Goal: Task Accomplishment & Management: Manage account settings

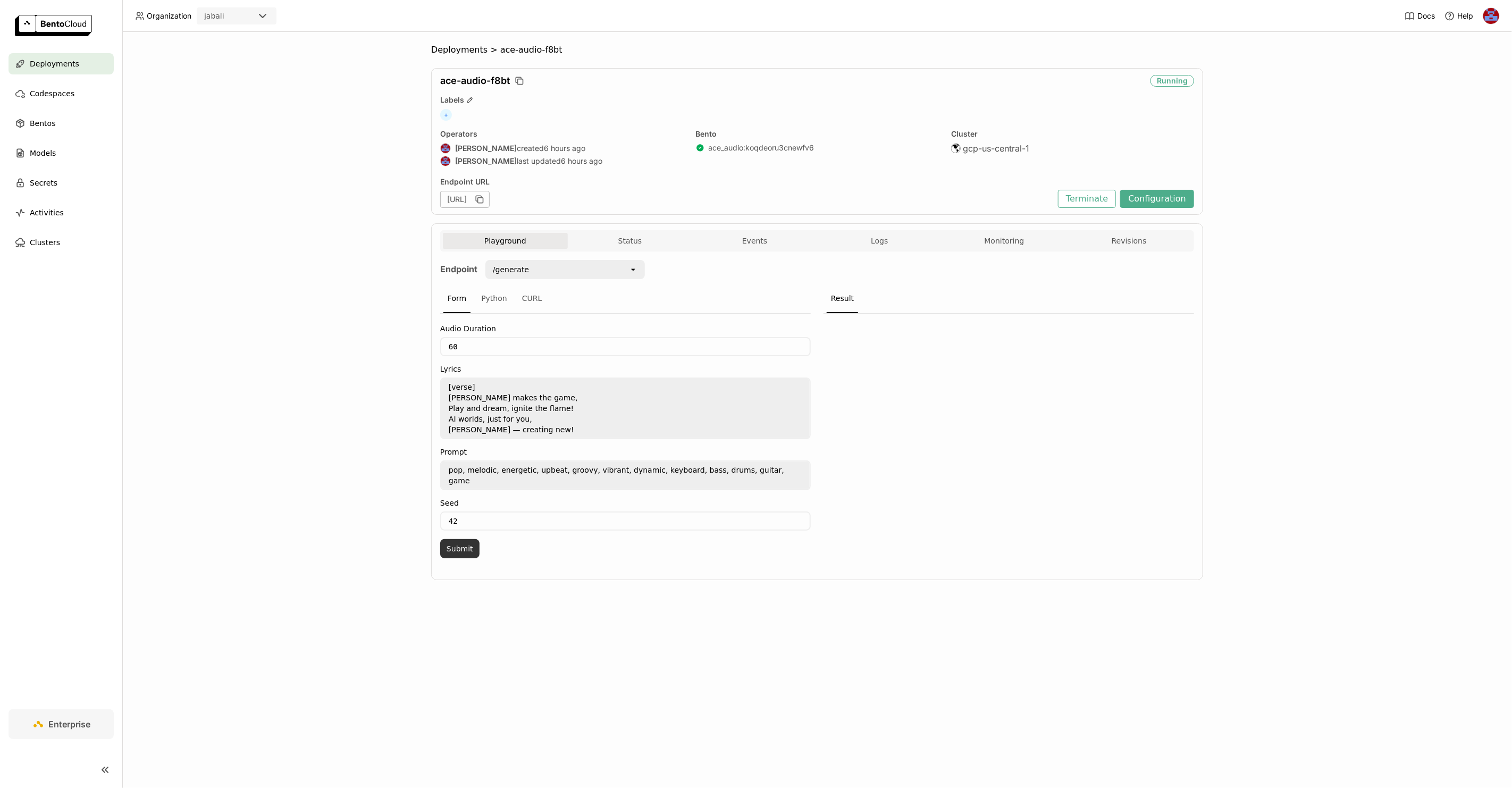
click at [465, 539] on button "Submit" at bounding box center [460, 548] width 39 height 19
click at [1009, 368] on icon "button group" at bounding box center [1010, 370] width 5 height 6
click at [1014, 366] on button "button group" at bounding box center [1009, 370] width 19 height 19
click at [465, 383] on textarea "[verse] [PERSON_NAME] makes the game, Play and dream, ignite the flame! AI worl…" at bounding box center [626, 408] width 369 height 59
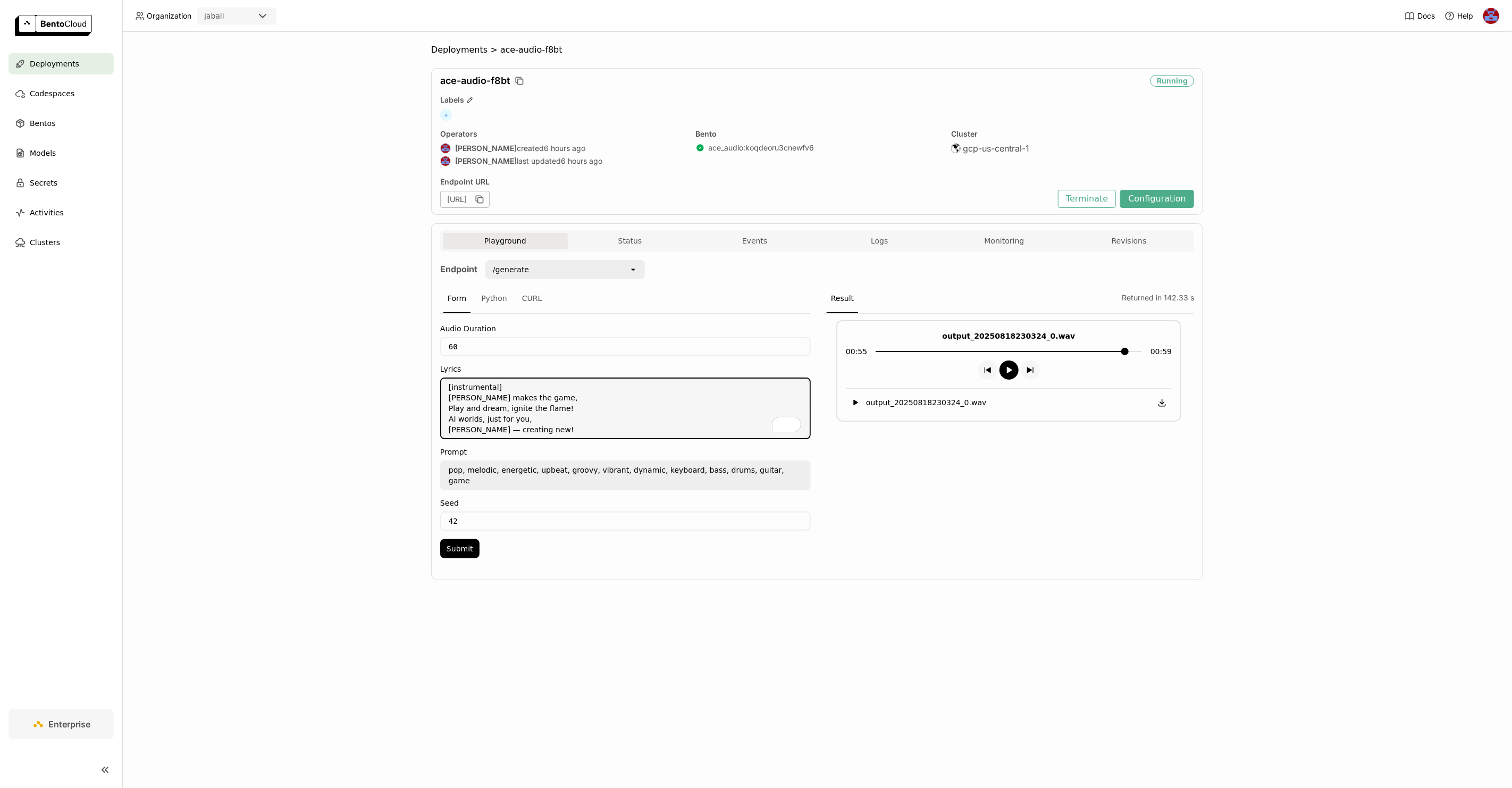
type textarea "[instrumental] [PERSON_NAME] makes the game, Play and dream, ignite the flame! …"
click at [539, 272] on div "/generate" at bounding box center [558, 270] width 143 height 17
click at [400, 291] on div "Deployments > ace-audio-f8bt ace-audio-f8bt Running Labels + Operators [PERSON_…" at bounding box center [817, 410] width 1390 height 756
drag, startPoint x: 752, startPoint y: 466, endPoint x: 433, endPoint y: 466, distance: 319.0
click at [433, 466] on div "Playground Status Events Logs Monitoring Revisions Endpoint /generate open Form…" at bounding box center [817, 402] width 772 height 357
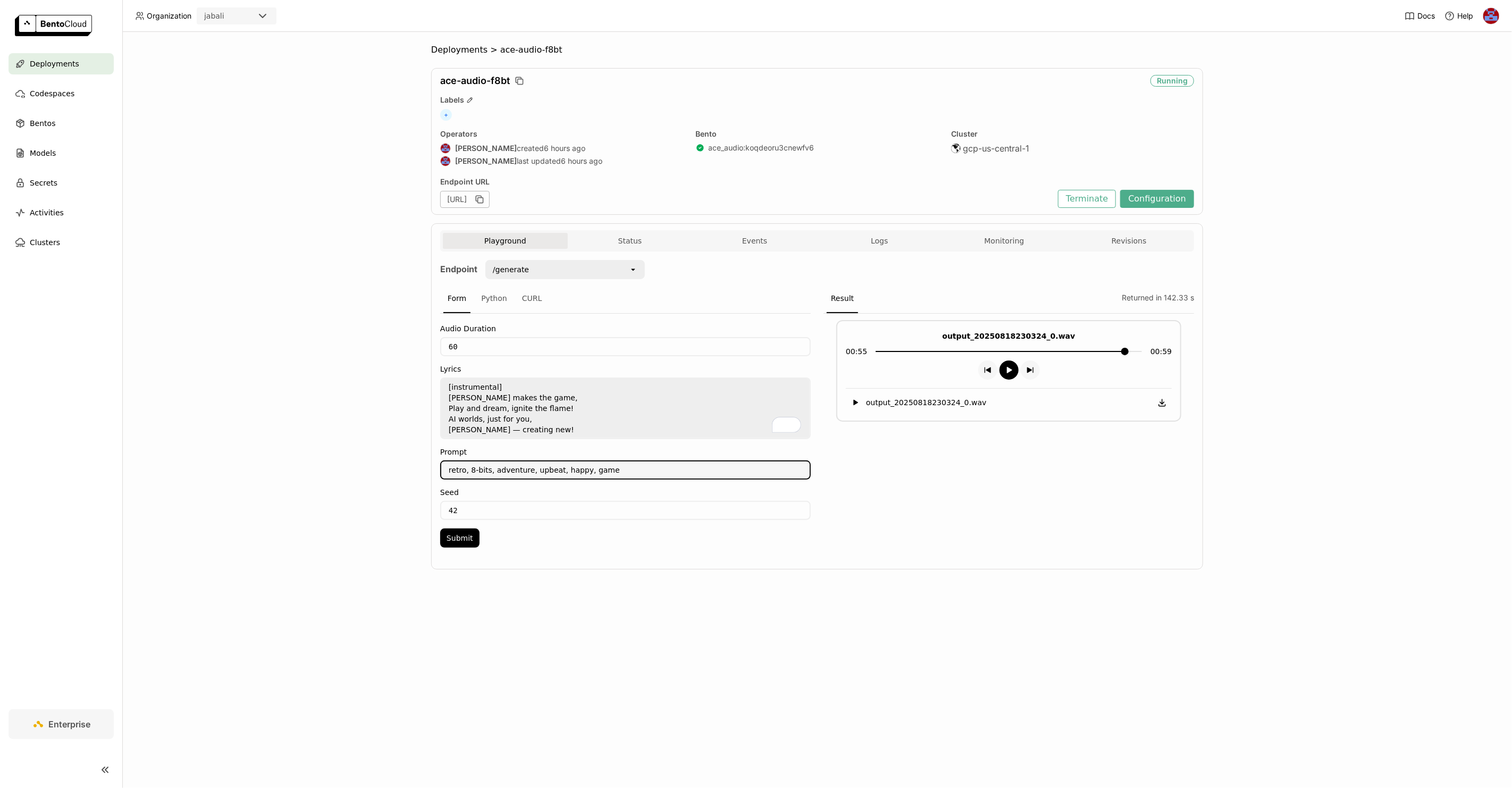
type textarea "retro, 8-bits, adventure, upbeat, happy, game"
click at [561, 426] on textarea "[instrumental] [PERSON_NAME] makes the game, Play and dream, ignite the flame! …" at bounding box center [626, 408] width 369 height 59
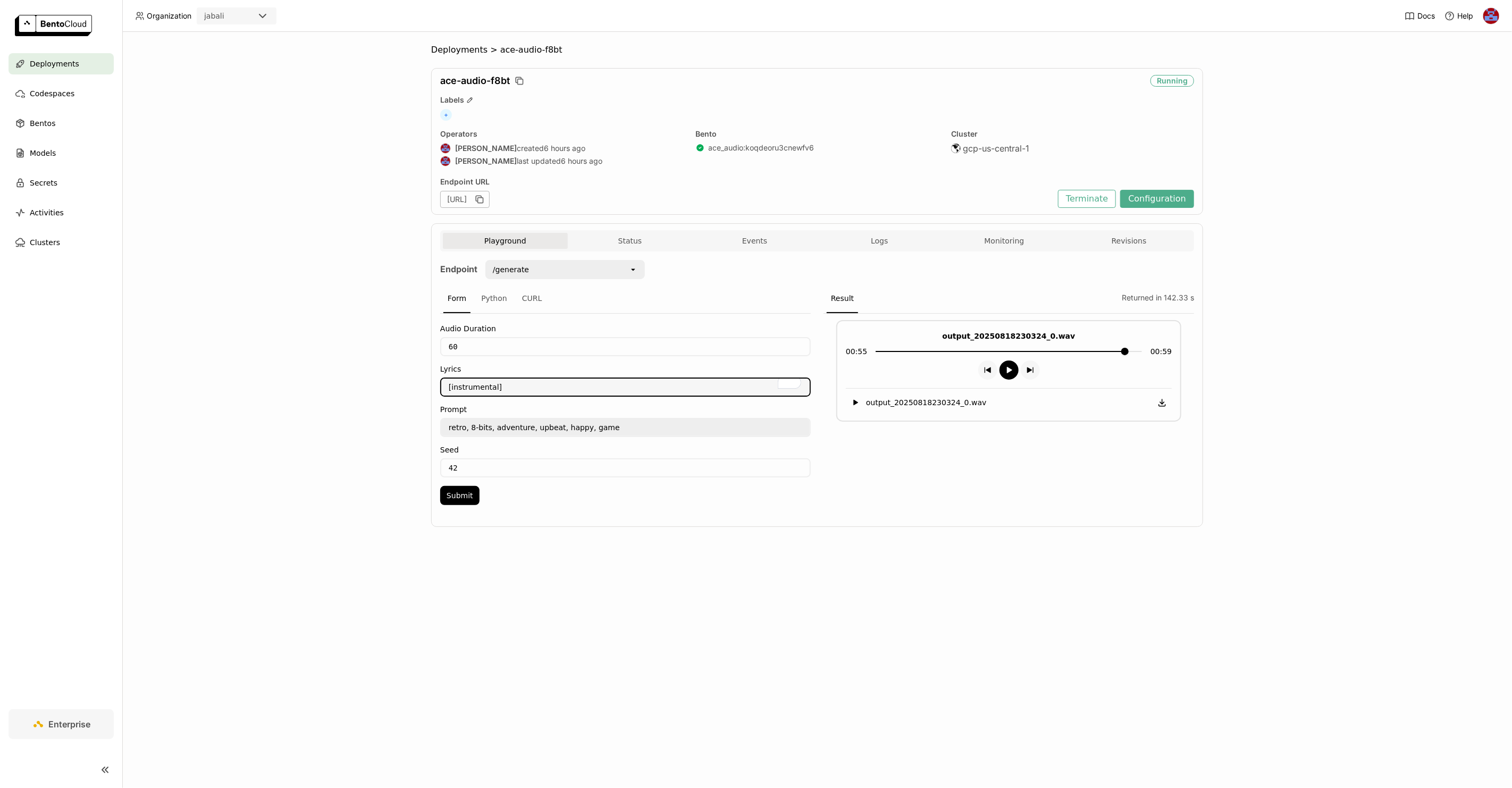
type textarea "[instrumental]"
click at [448, 425] on textarea "retro, 8-bits, adventure, upbeat, happy, game" at bounding box center [626, 427] width 369 height 17
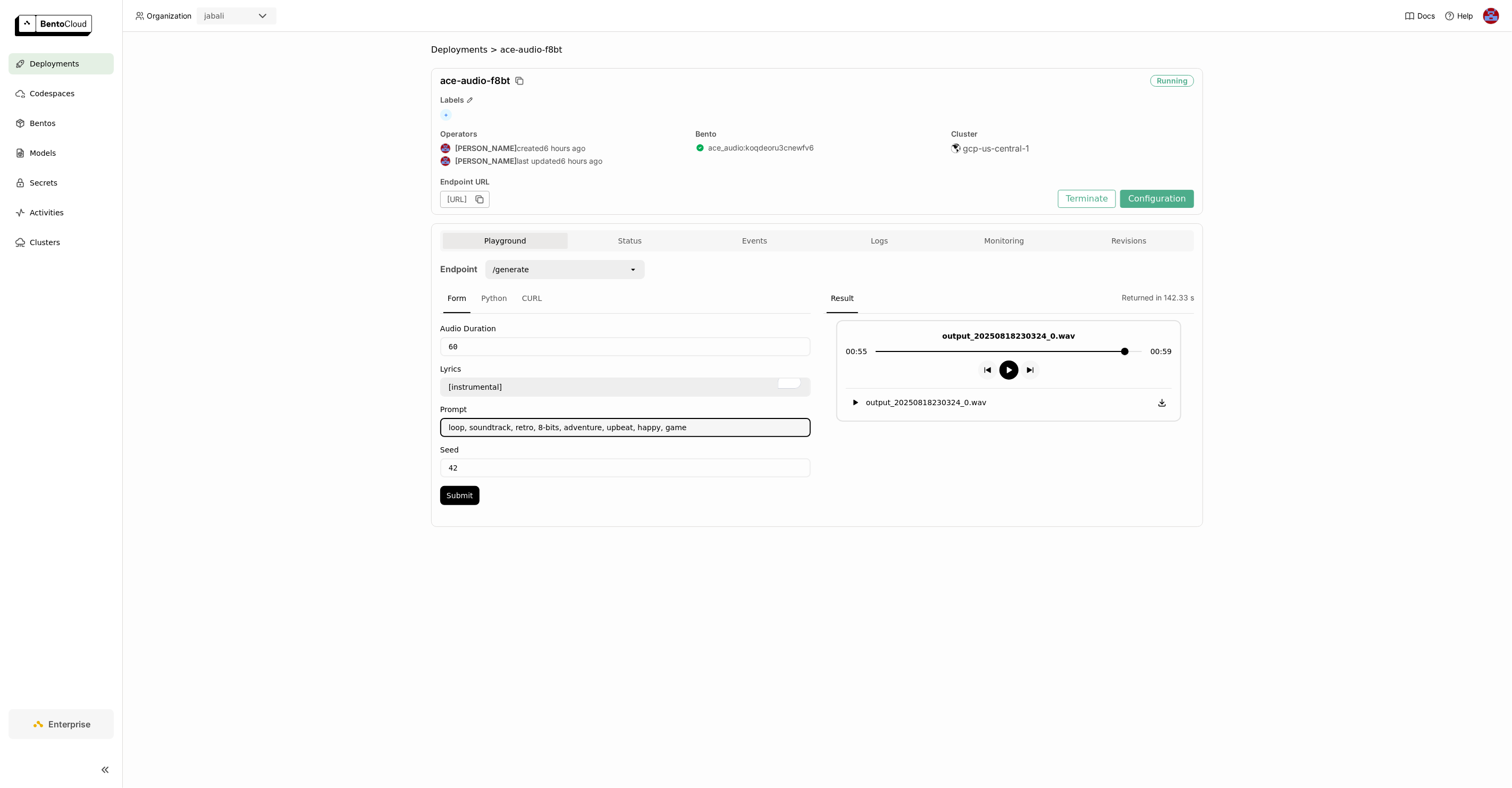
type textarea "loop, soundtrack, retro, 8-bits, adventure, upbeat, happy, game"
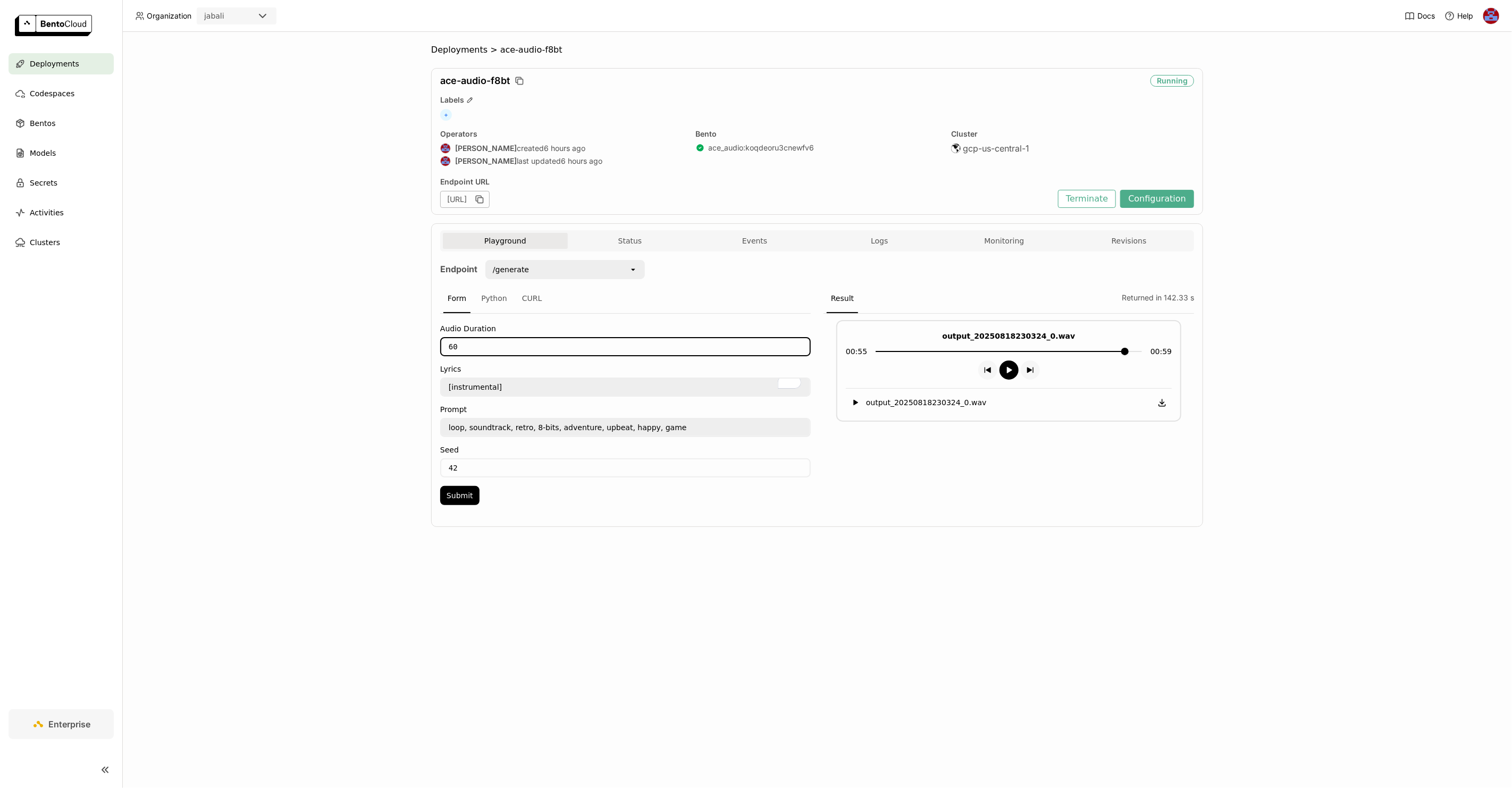
click at [392, 342] on div "Deployments > ace-audio-f8bt ace-audio-f8bt Running Labels + Operators [PERSON_…" at bounding box center [817, 410] width 1390 height 756
type input "30"
click at [456, 487] on button "Submit" at bounding box center [460, 496] width 39 height 19
click at [1007, 371] on icon "button group" at bounding box center [1009, 370] width 8 height 8
click at [978, 233] on div "Playground Status Events Logs Monitoring Revisions" at bounding box center [817, 241] width 754 height 21
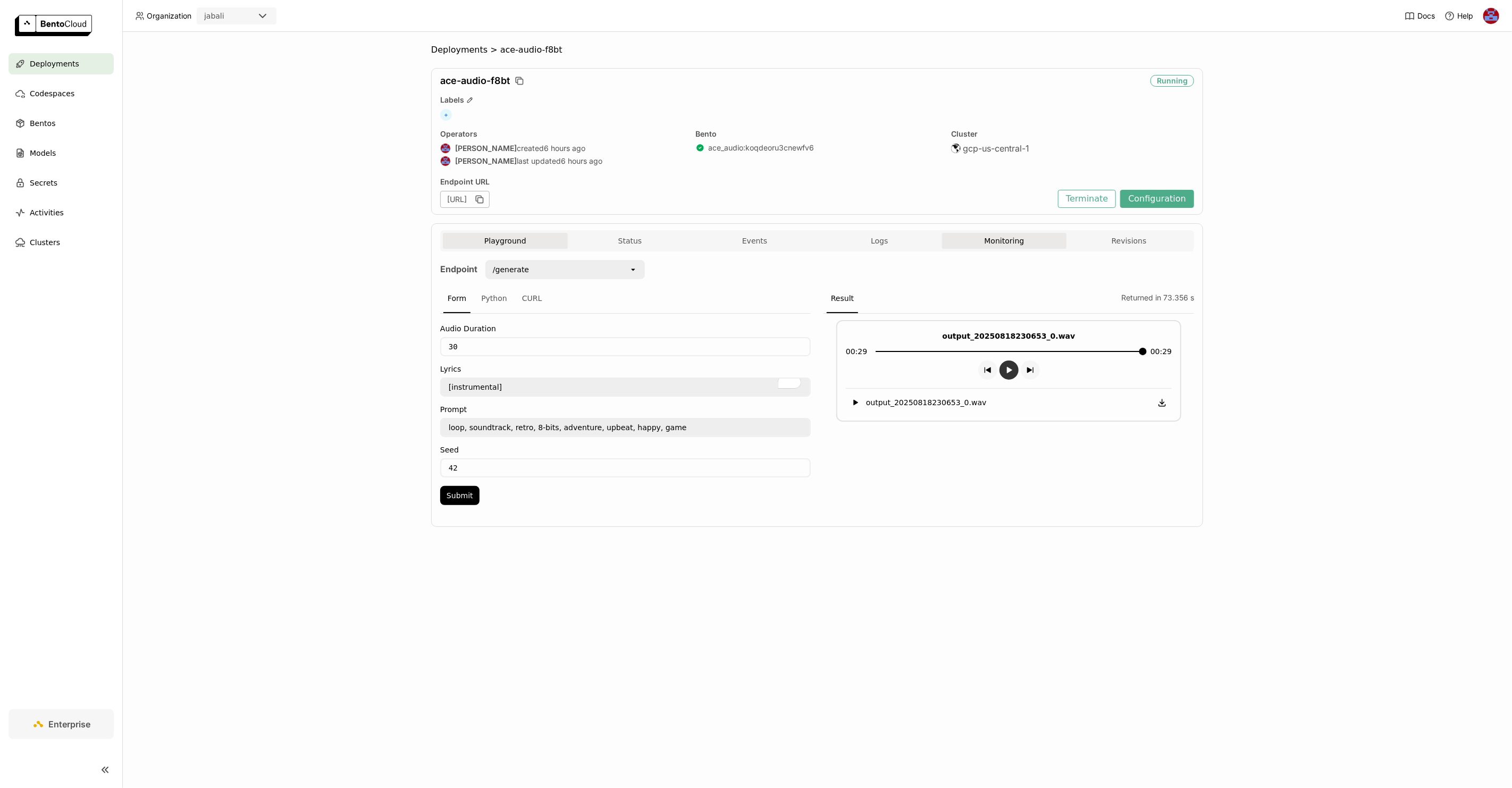
click at [982, 247] on button "Monitoring" at bounding box center [1004, 241] width 125 height 16
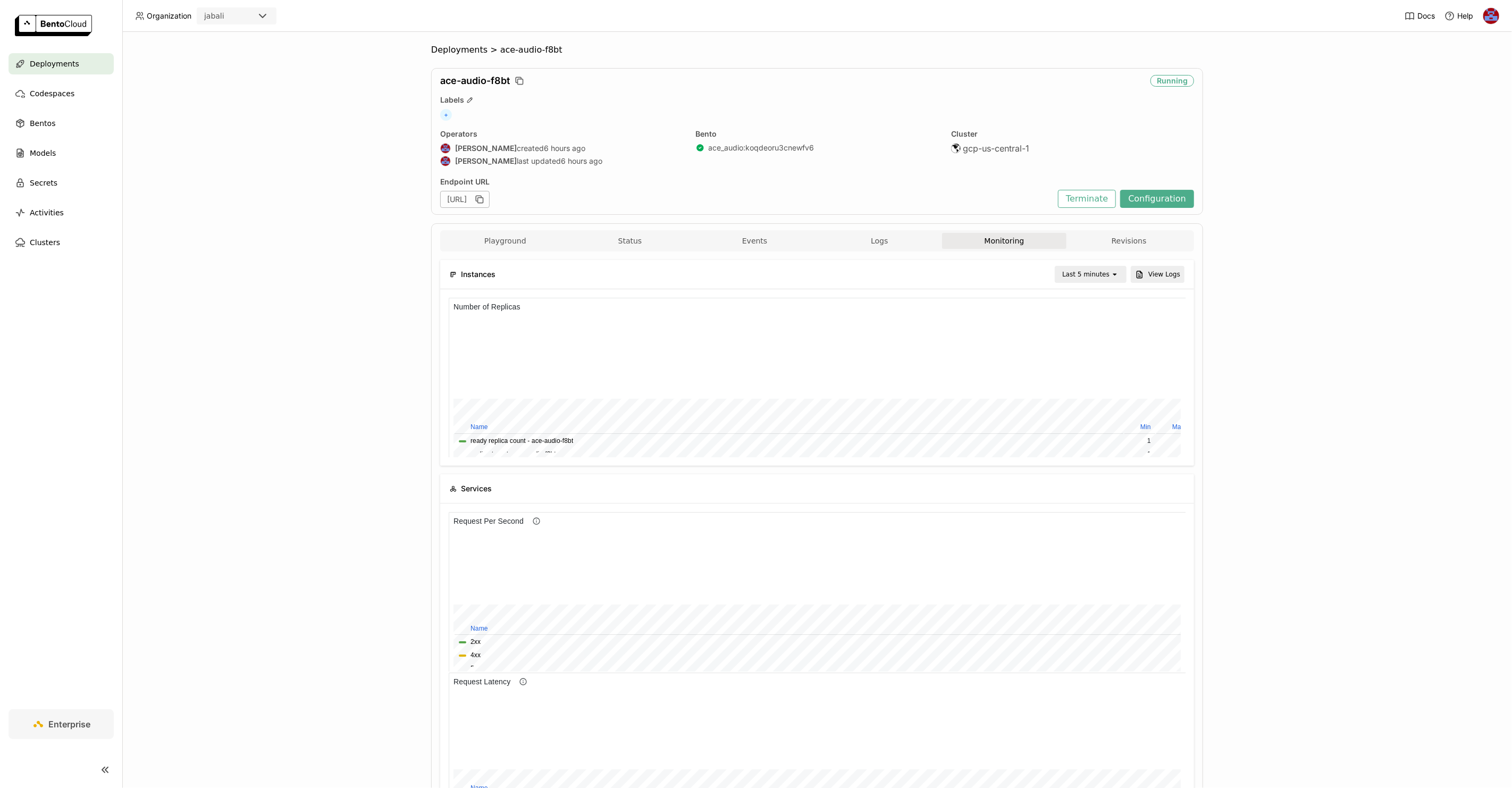
click at [1497, 14] on img at bounding box center [1491, 16] width 16 height 16
click at [1476, 39] on span "Members" at bounding box center [1471, 41] width 31 height 9
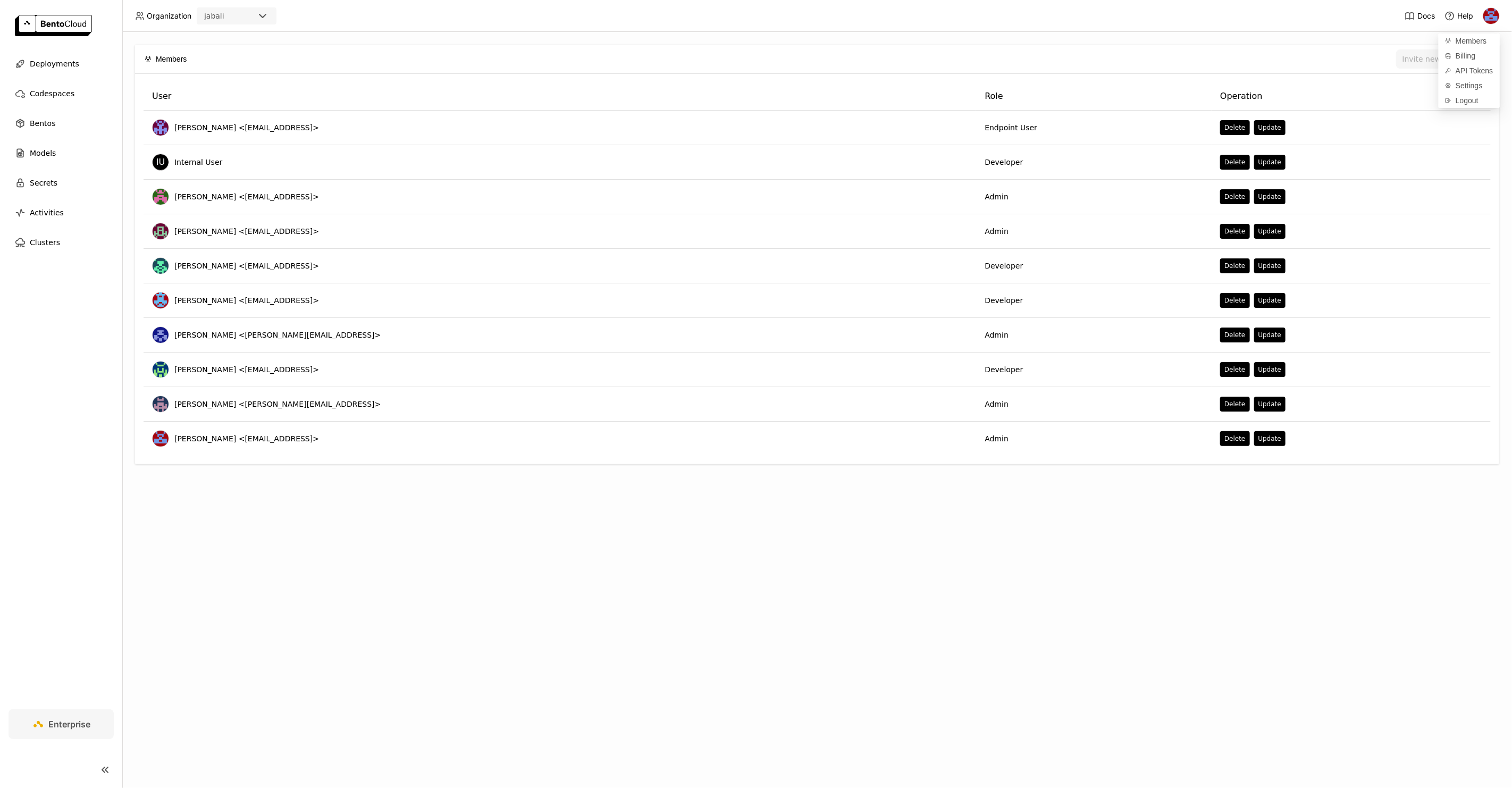
click at [1274, 60] on div "Invite new member" at bounding box center [843, 59] width 1292 height 19
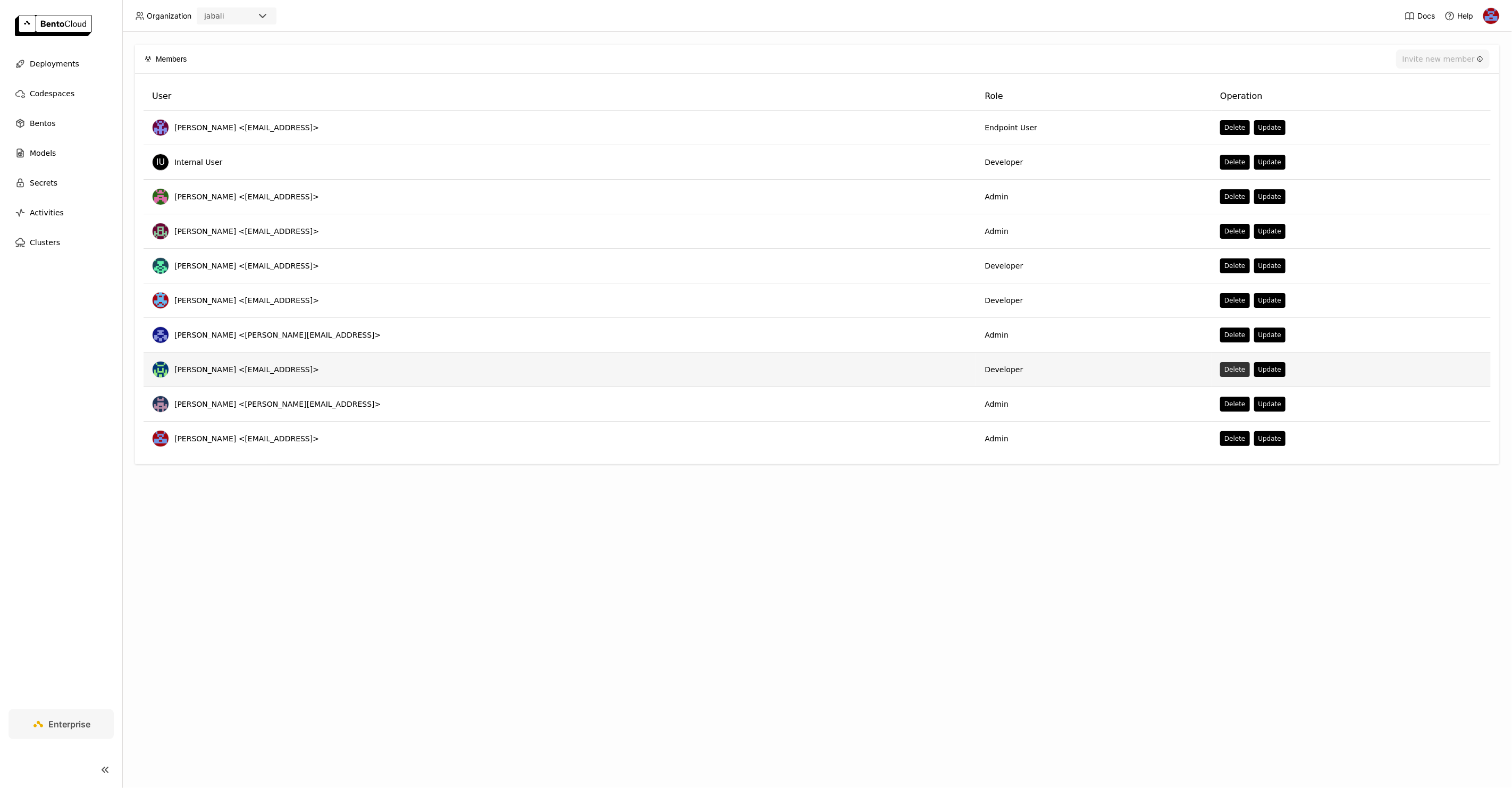
click at [1220, 370] on button "Delete" at bounding box center [1235, 369] width 29 height 15
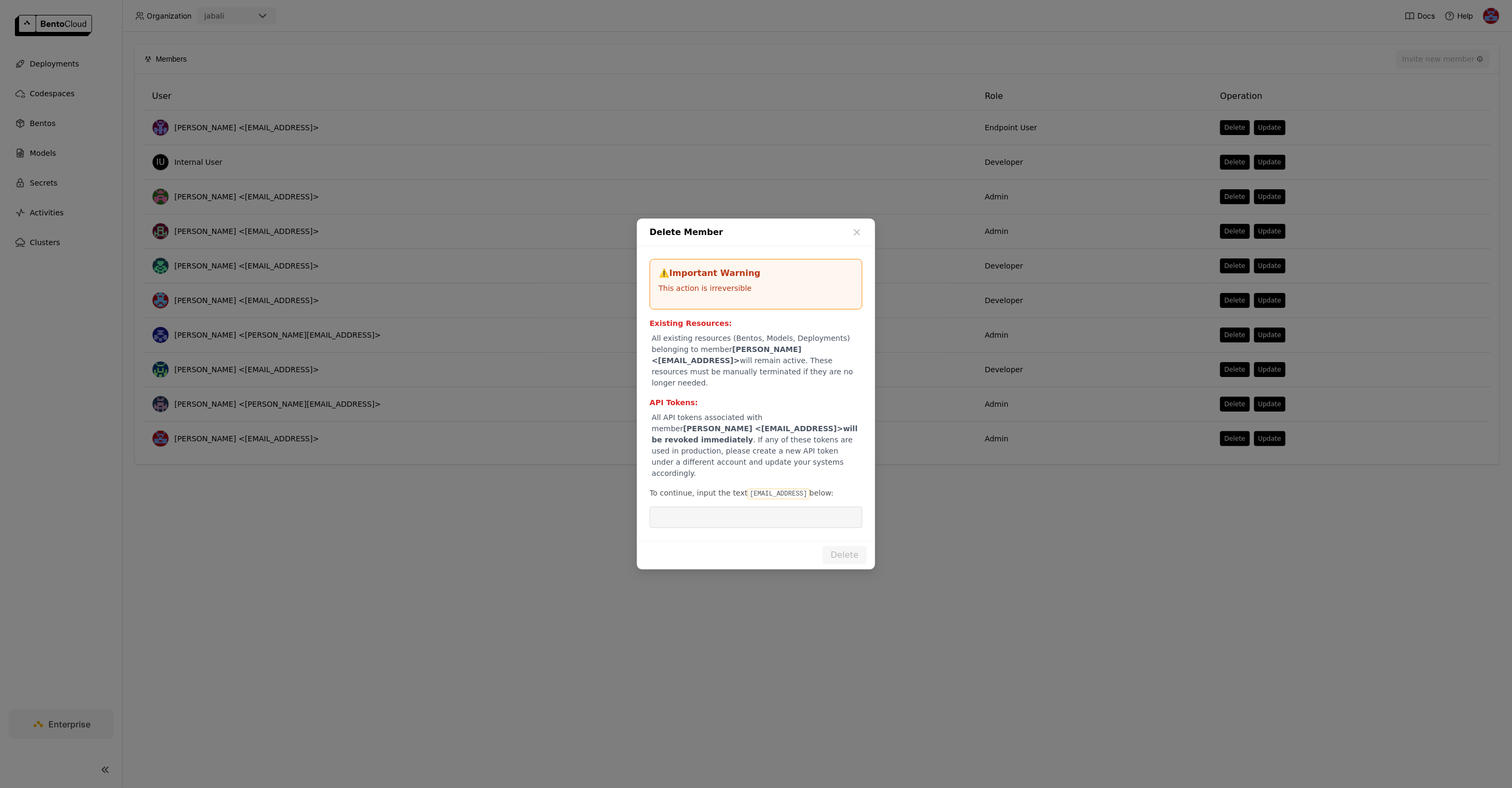
drag, startPoint x: 744, startPoint y: 482, endPoint x: 829, endPoint y: 484, distance: 85.0
click at [829, 488] on p "To continue, input the text [EMAIL_ADDRESS] below:" at bounding box center [756, 494] width 212 height 12
copy code "[EMAIL_ADDRESS]"
click at [787, 508] on input "dialog" at bounding box center [756, 517] width 200 height 20
paste input "[EMAIL_ADDRESS]"
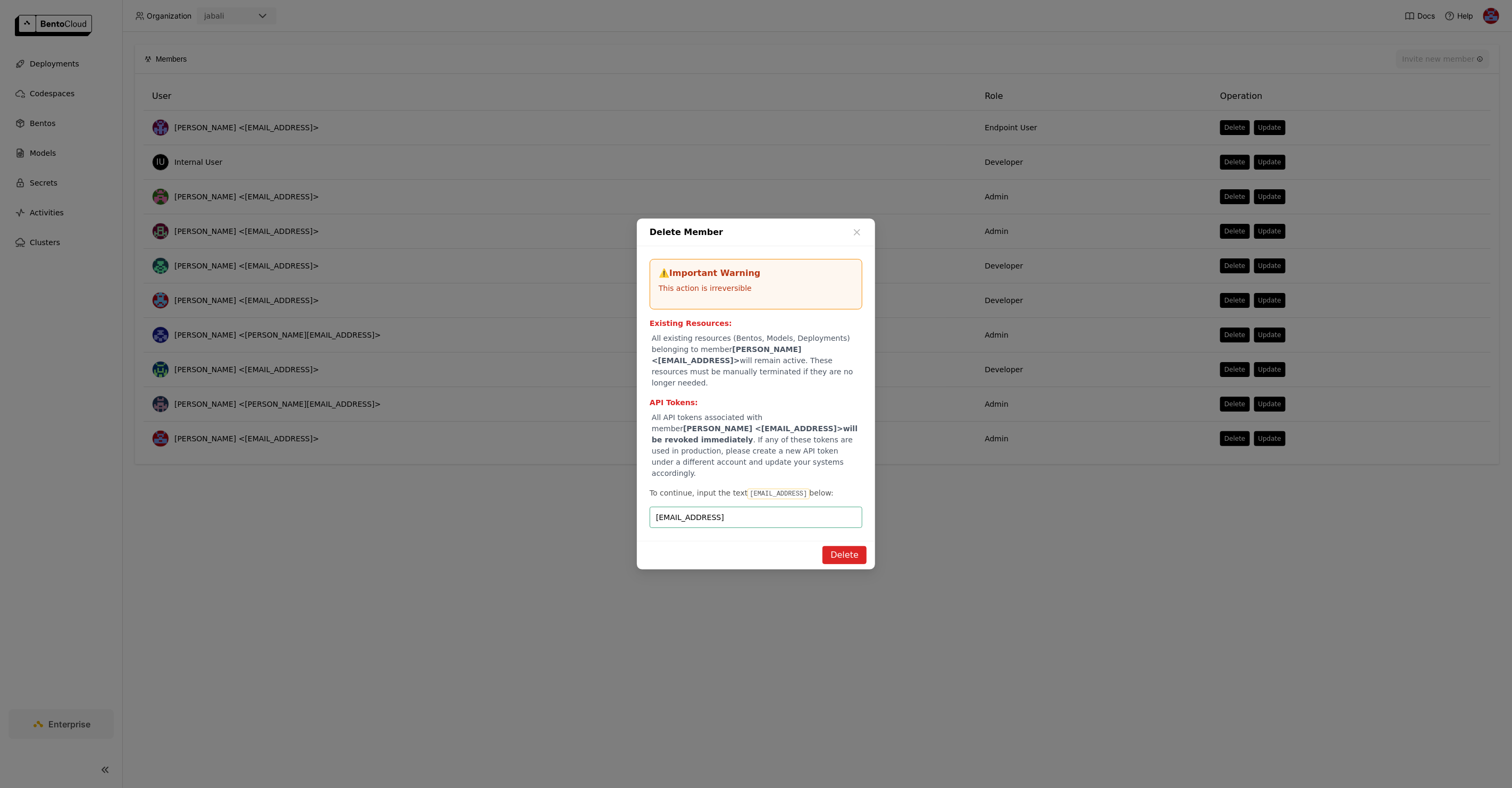
type input "[EMAIL_ADDRESS]"
click at [852, 546] on button "Delete" at bounding box center [844, 555] width 44 height 18
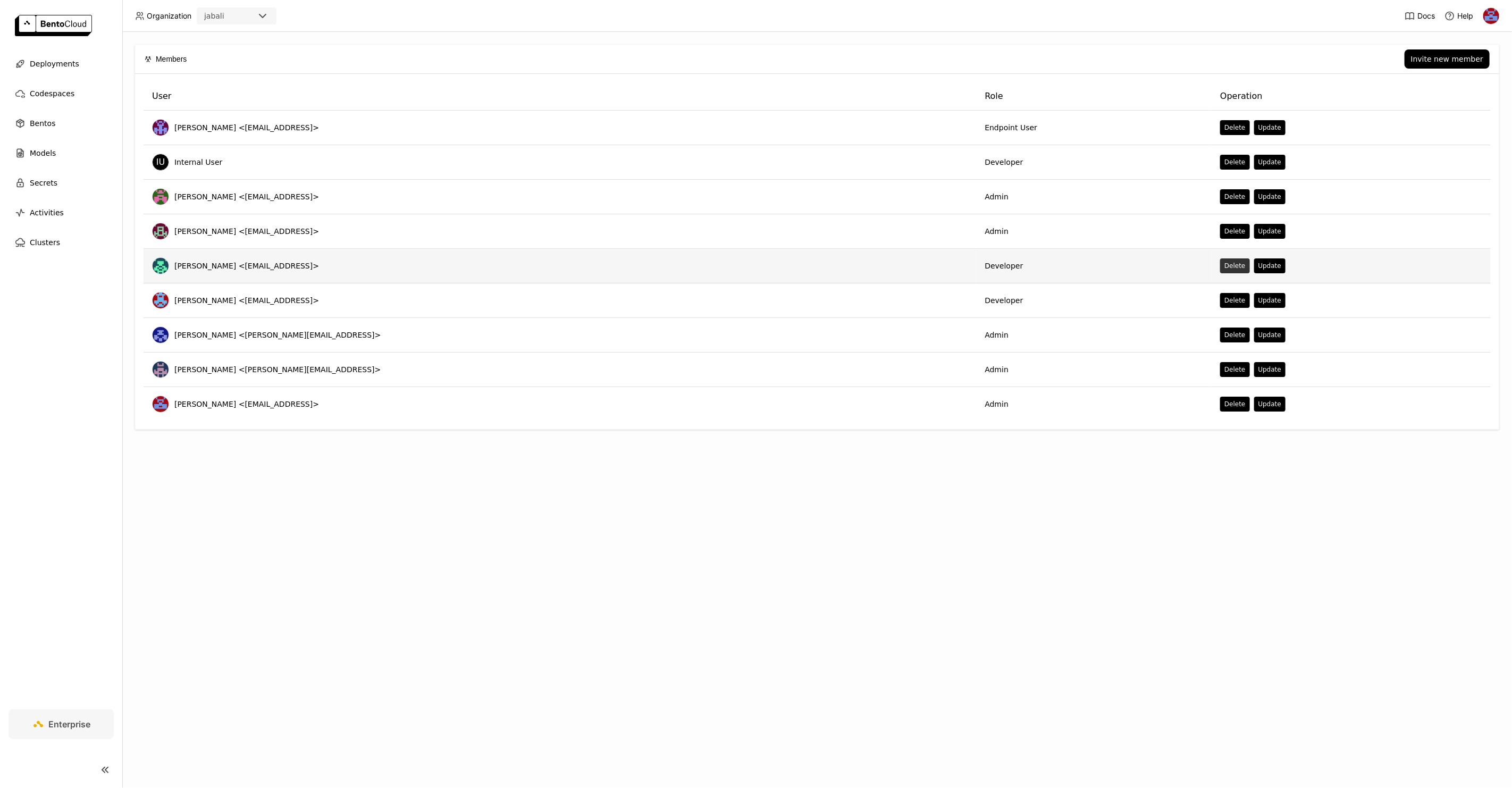
click at [1220, 267] on button "Delete" at bounding box center [1235, 265] width 29 height 15
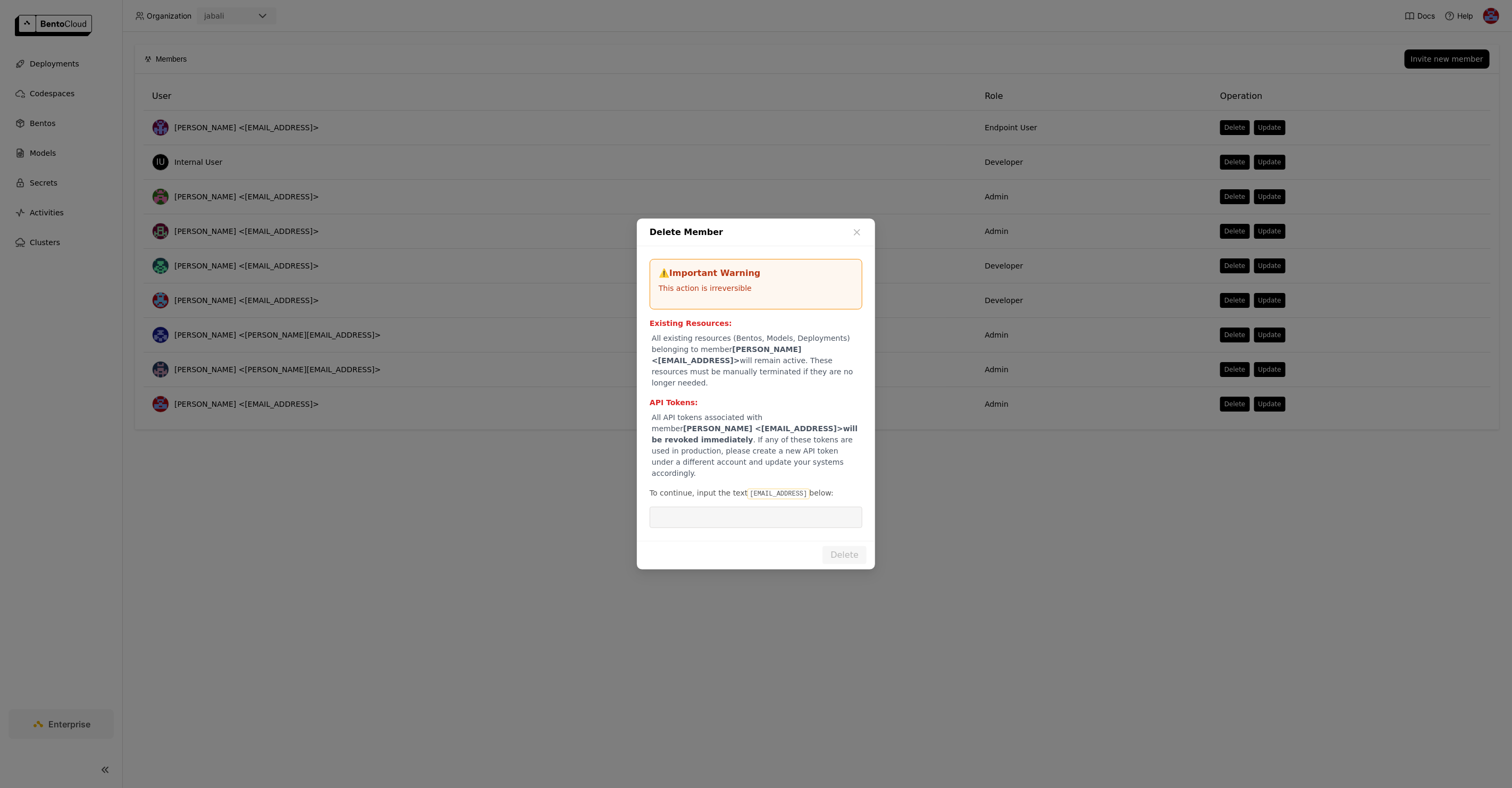
drag, startPoint x: 743, startPoint y: 481, endPoint x: 819, endPoint y: 480, distance: 76.0
click at [819, 488] on p "To continue, input the text [EMAIL_ADDRESS] below:" at bounding box center [756, 494] width 212 height 12
copy code "[EMAIL_ADDRESS]"
click at [765, 507] on input "dialog" at bounding box center [756, 517] width 200 height 20
paste input "[EMAIL_ADDRESS]"
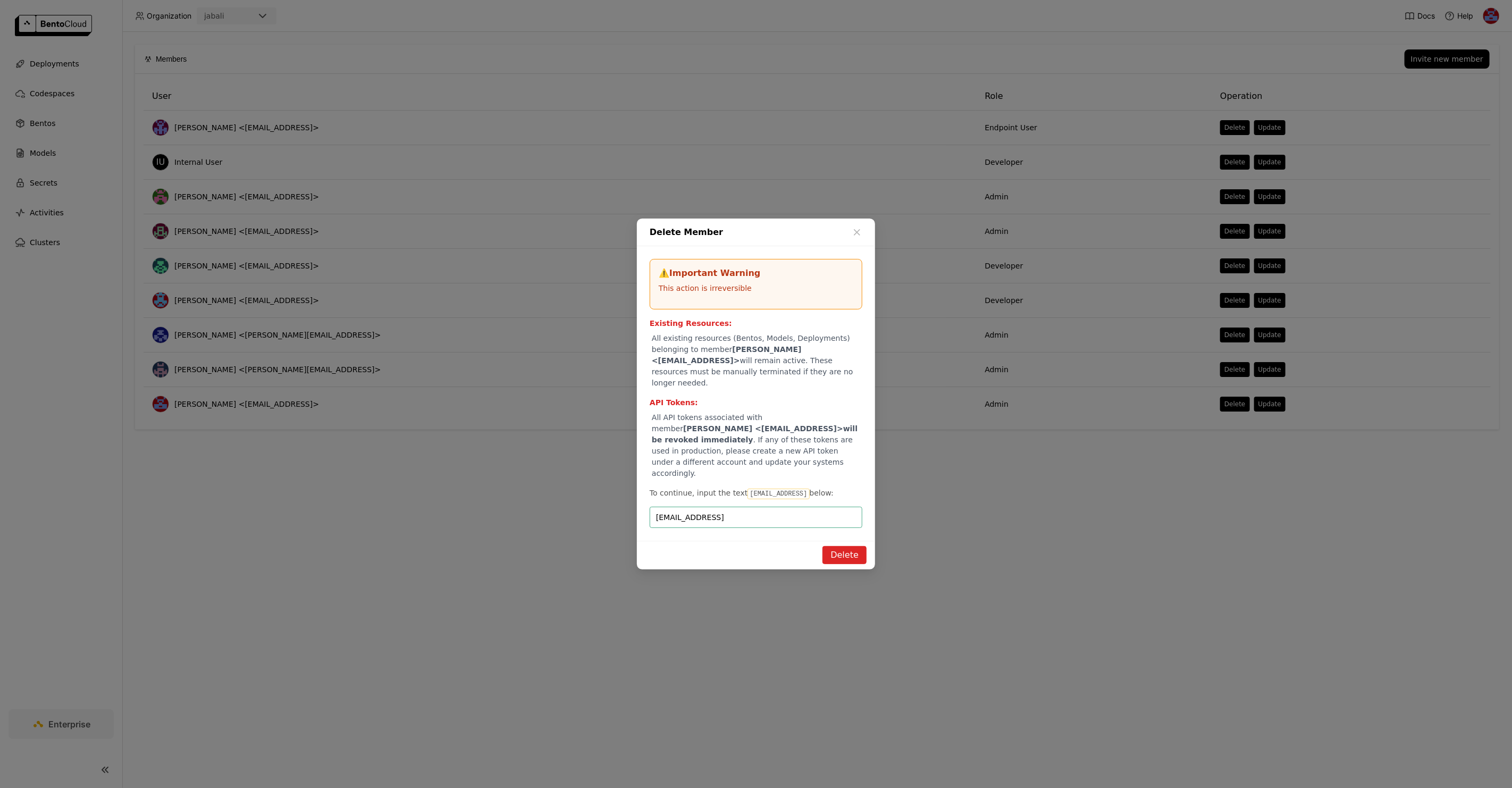
type input "[EMAIL_ADDRESS]"
click at [837, 546] on button "Delete" at bounding box center [844, 555] width 44 height 18
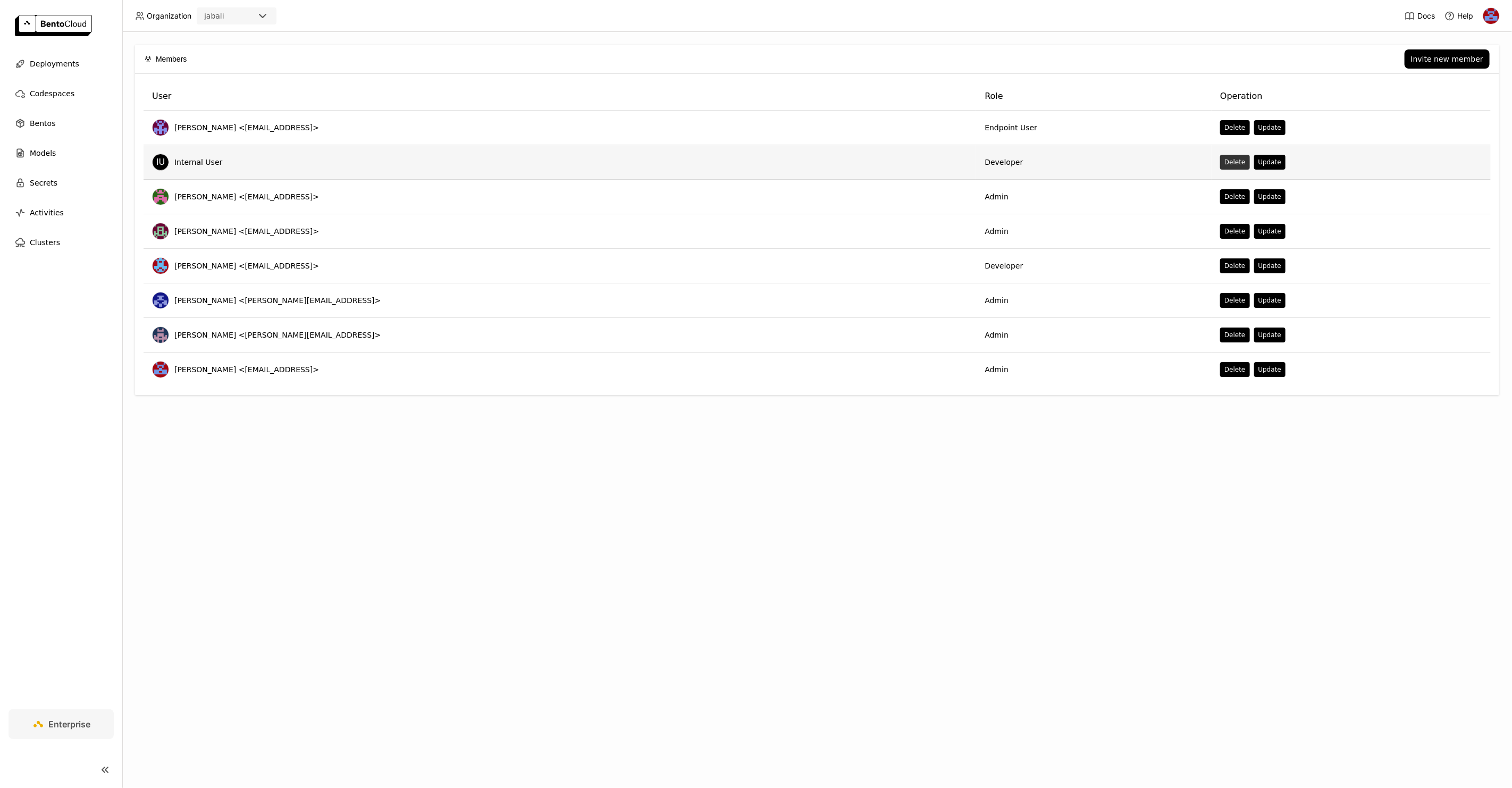
click at [1220, 161] on button "Delete" at bounding box center [1235, 162] width 29 height 15
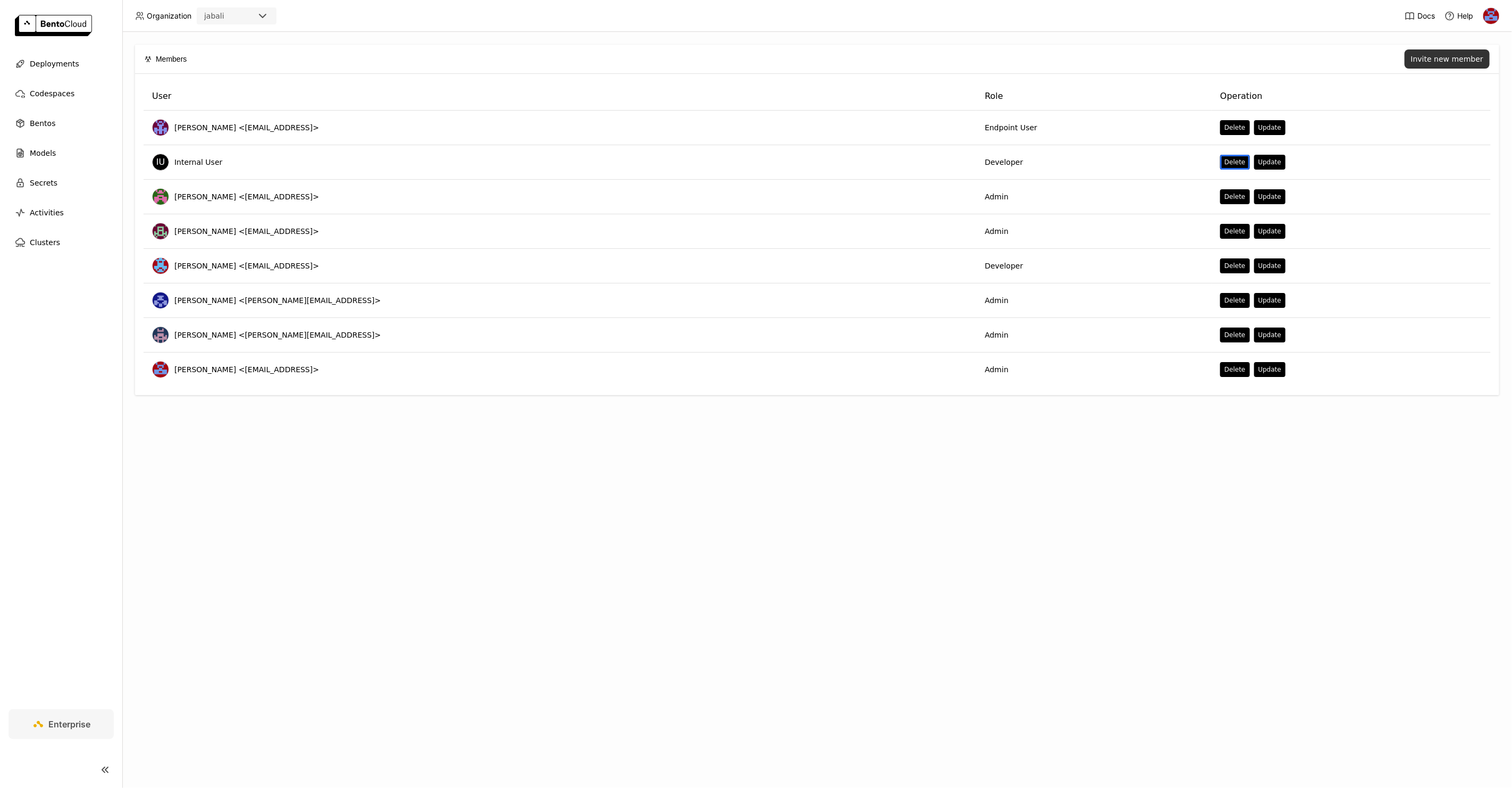
click at [1430, 57] on div "Invite new member" at bounding box center [1447, 59] width 72 height 8
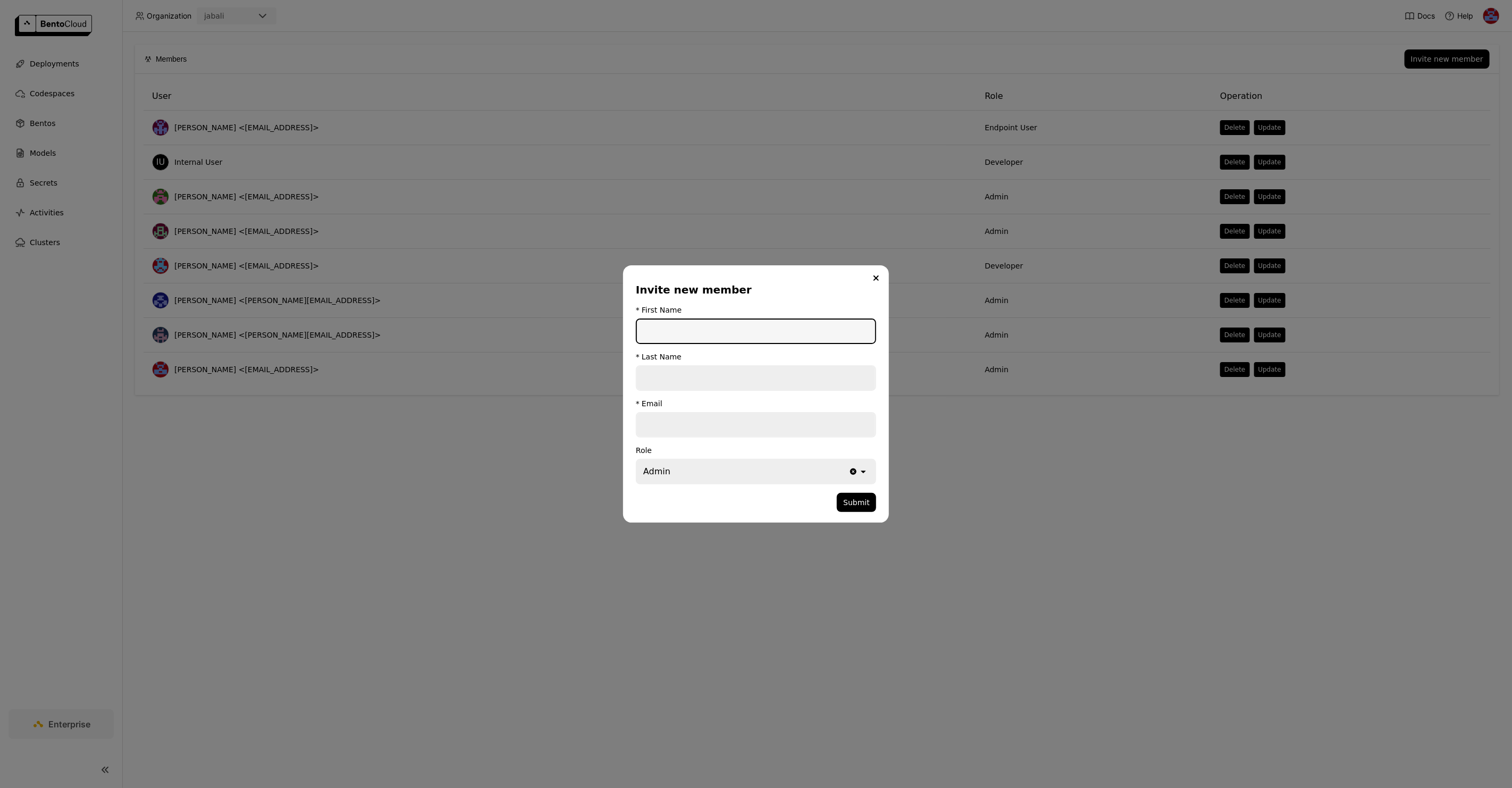
click at [682, 425] on input "dialog" at bounding box center [756, 425] width 238 height 23
paste input "[EMAIL_ADDRESS]"
type input "[EMAIL_ADDRESS]"
click at [674, 332] on input "dialog" at bounding box center [756, 331] width 238 height 23
type input "[PERSON_NAME]"
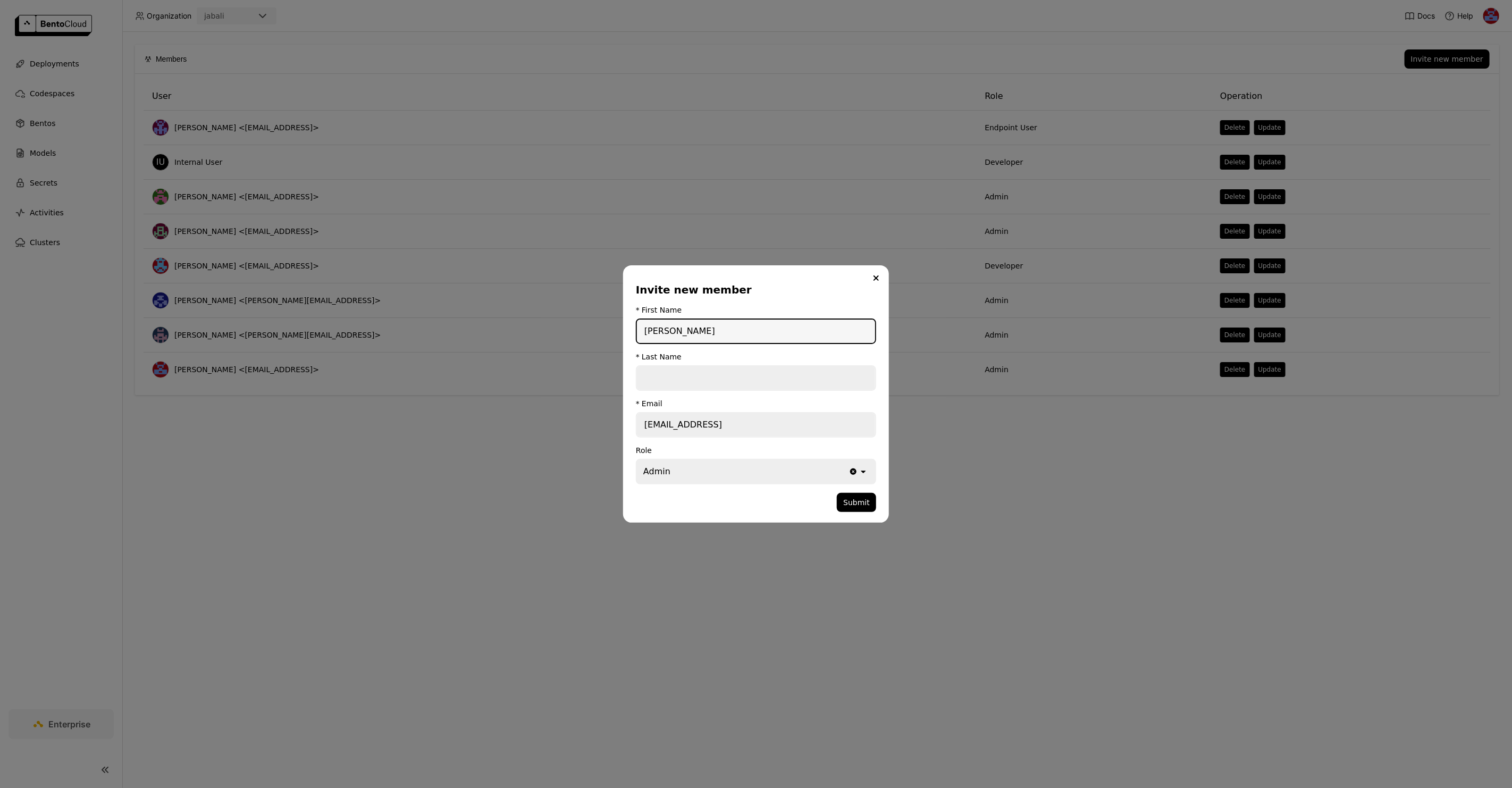
click at [701, 375] on input "dialog" at bounding box center [756, 378] width 238 height 23
type input "[PERSON_NAME]"
click at [721, 474] on div "Admin" at bounding box center [743, 472] width 211 height 23
click at [660, 513] on div "Developer" at bounding box center [756, 516] width 223 height 11
click at [850, 505] on button "Submit" at bounding box center [856, 503] width 39 height 19
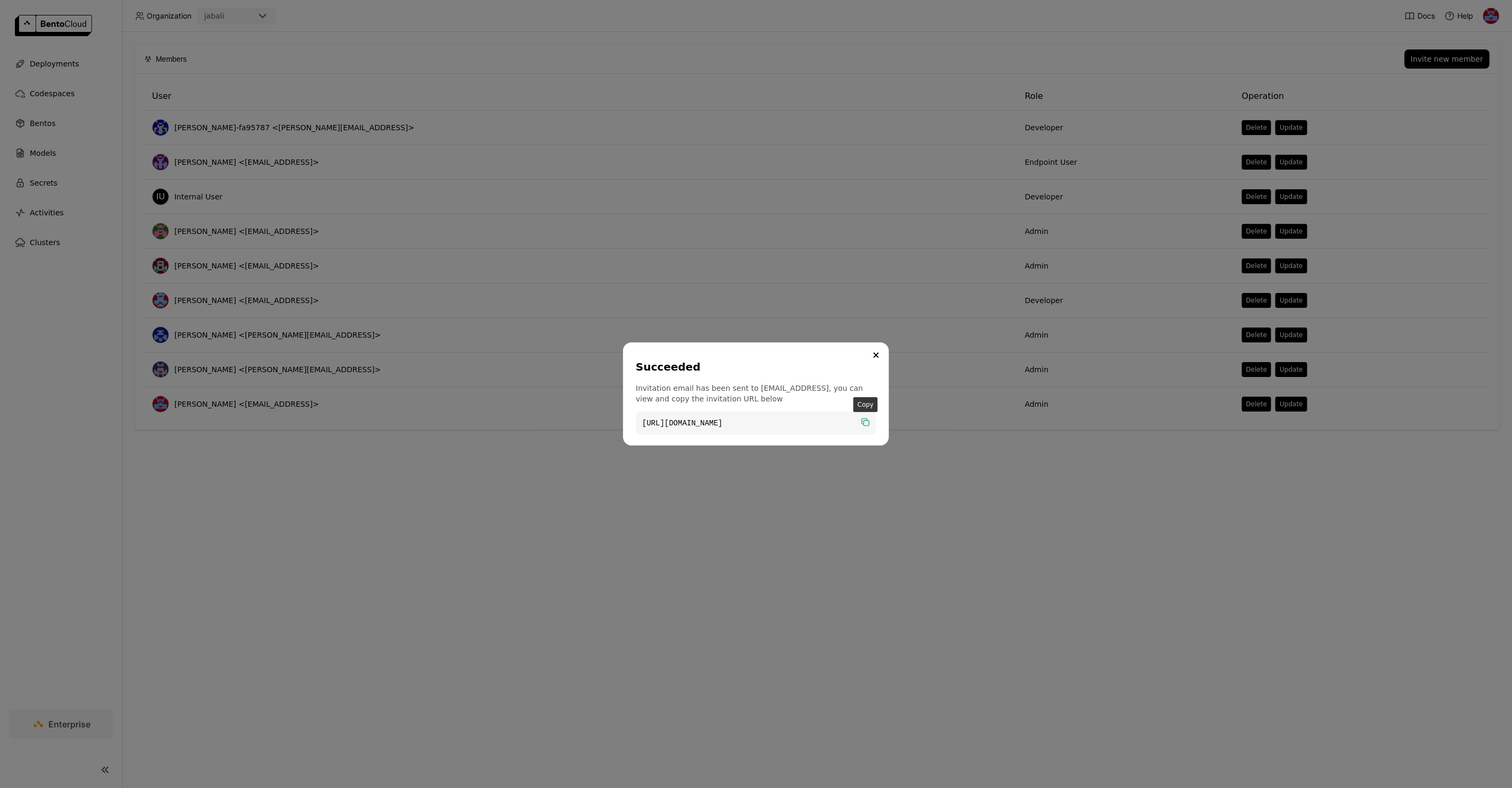
click at [863, 419] on icon "dialog" at bounding box center [864, 421] width 5 height 5
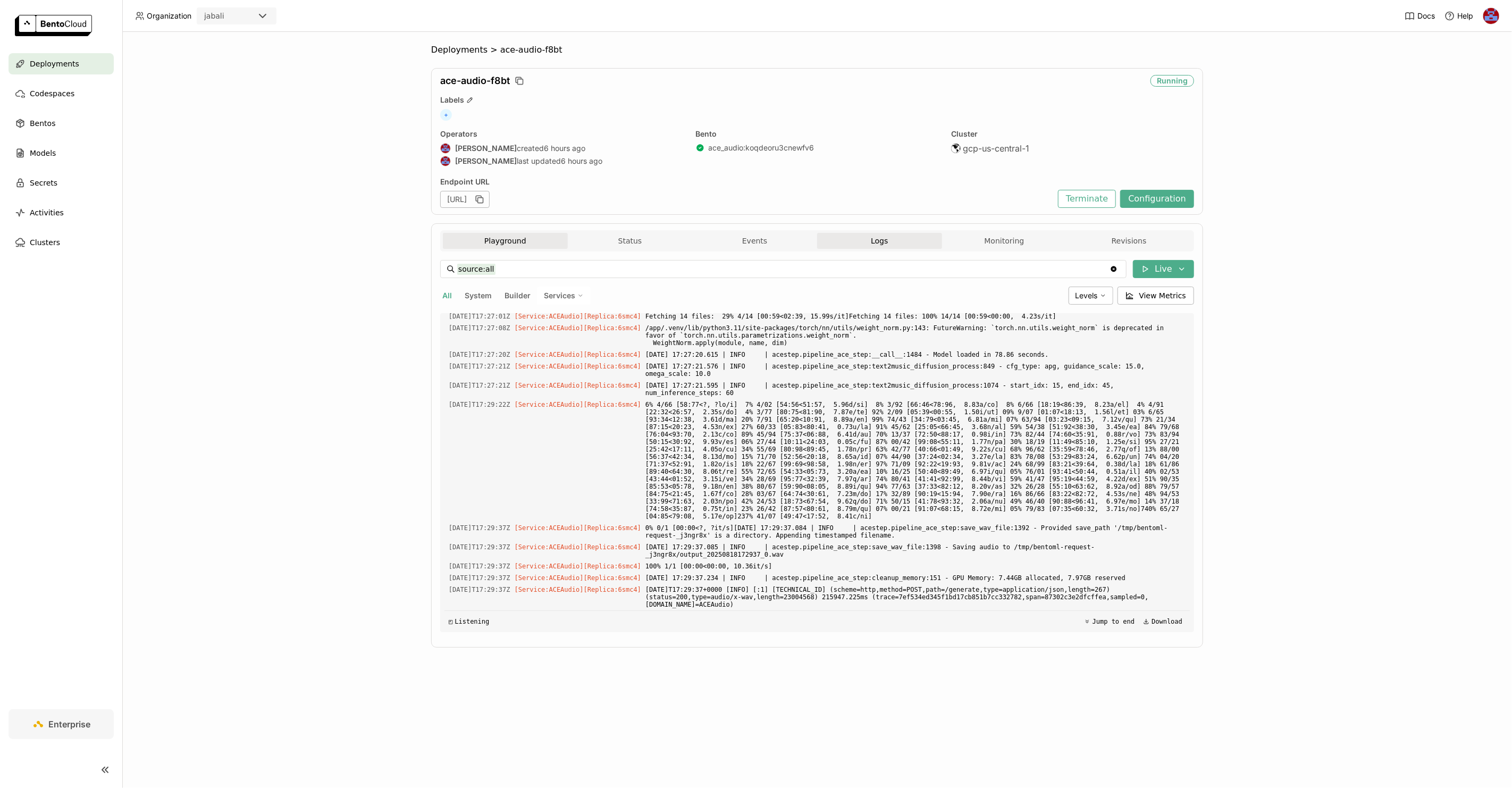
click at [505, 239] on button "Playground" at bounding box center [505, 241] width 125 height 16
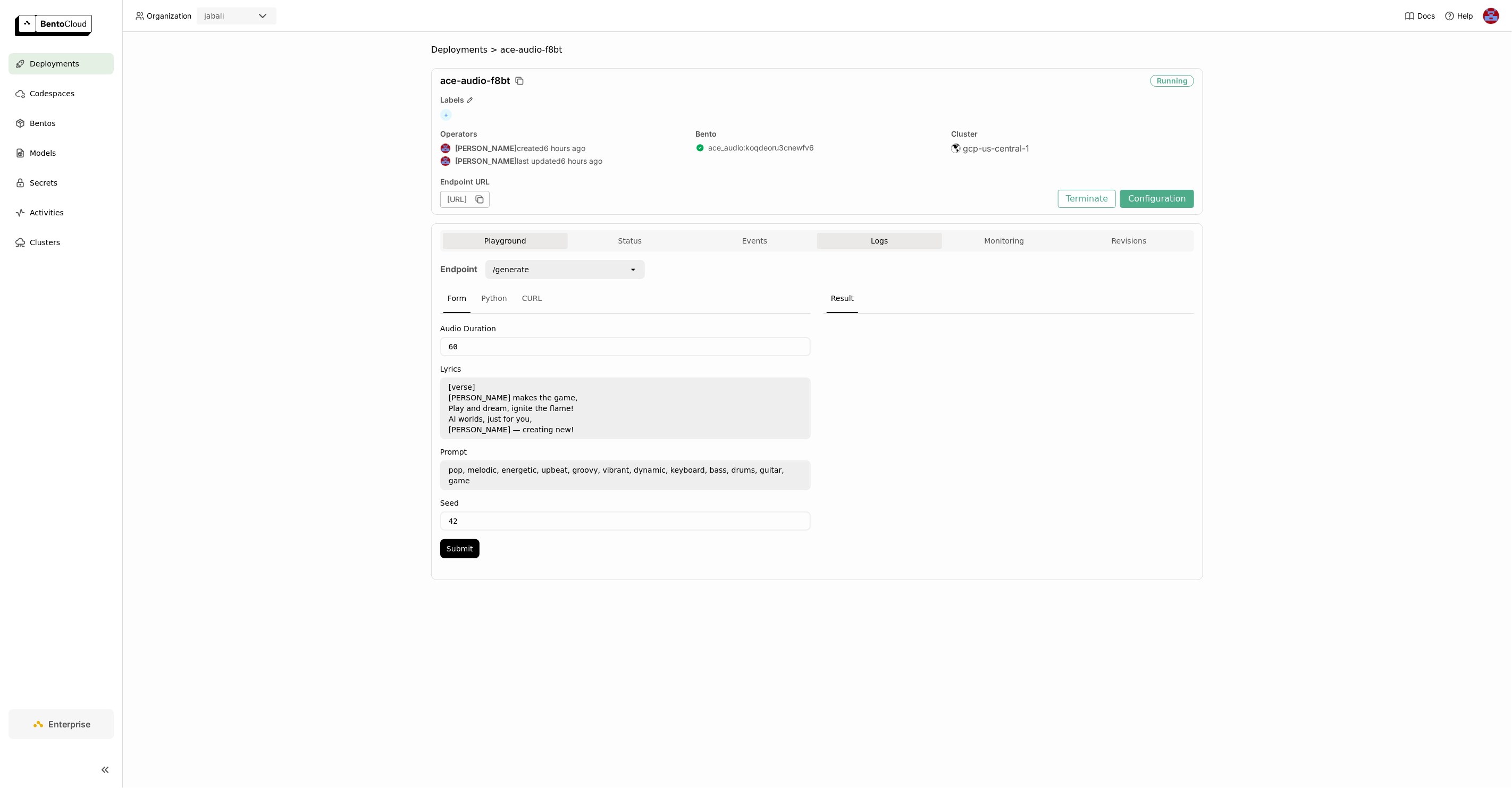
click at [858, 248] on button "Logs" at bounding box center [879, 241] width 125 height 16
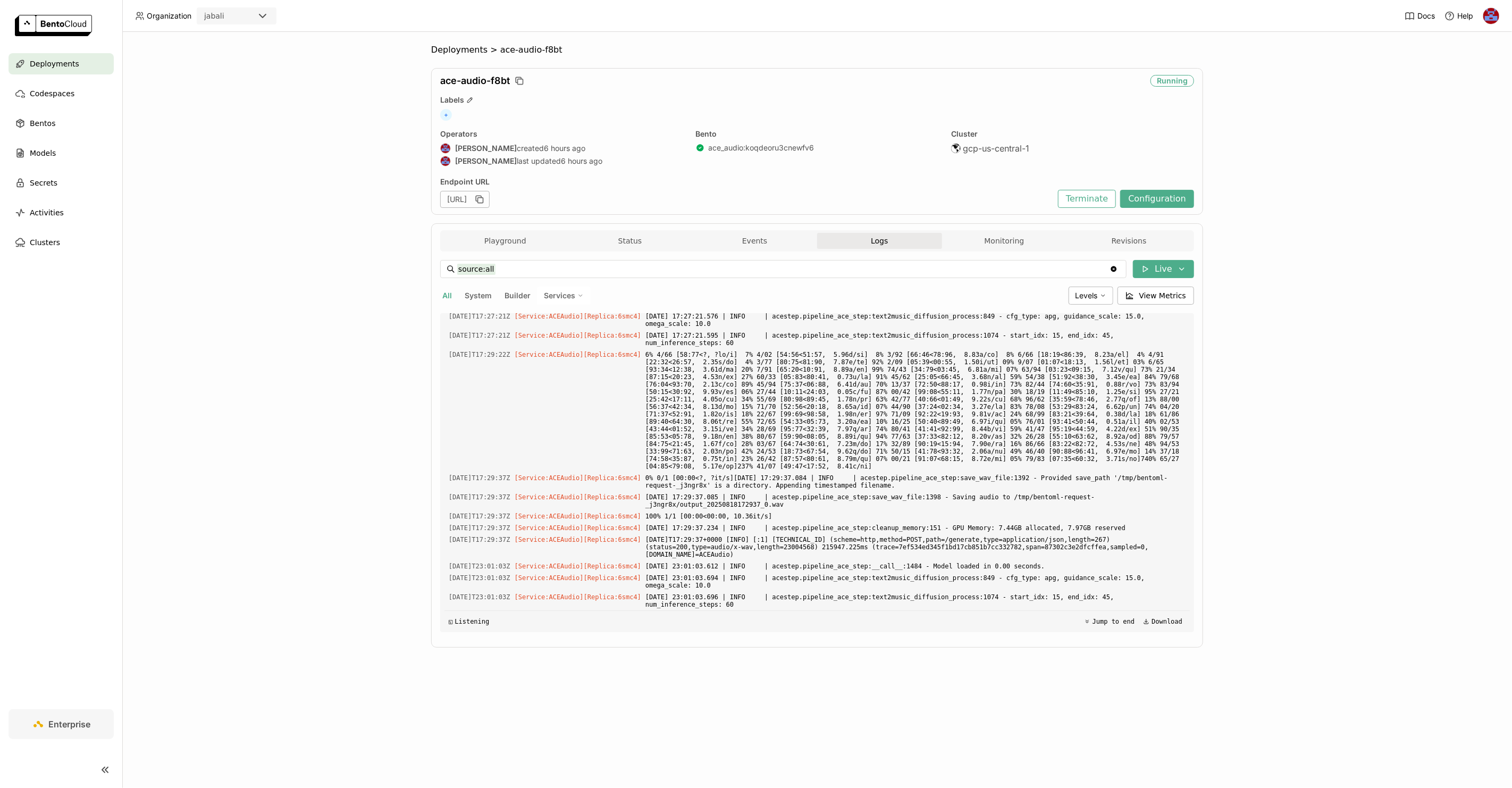
scroll to position [2513, 0]
click at [1149, 271] on icon at bounding box center [1145, 269] width 8 height 8
click at [1120, 295] on button "Live" at bounding box center [1105, 291] width 178 height 18
drag, startPoint x: 983, startPoint y: 496, endPoint x: 1040, endPoint y: 491, distance: 57.2
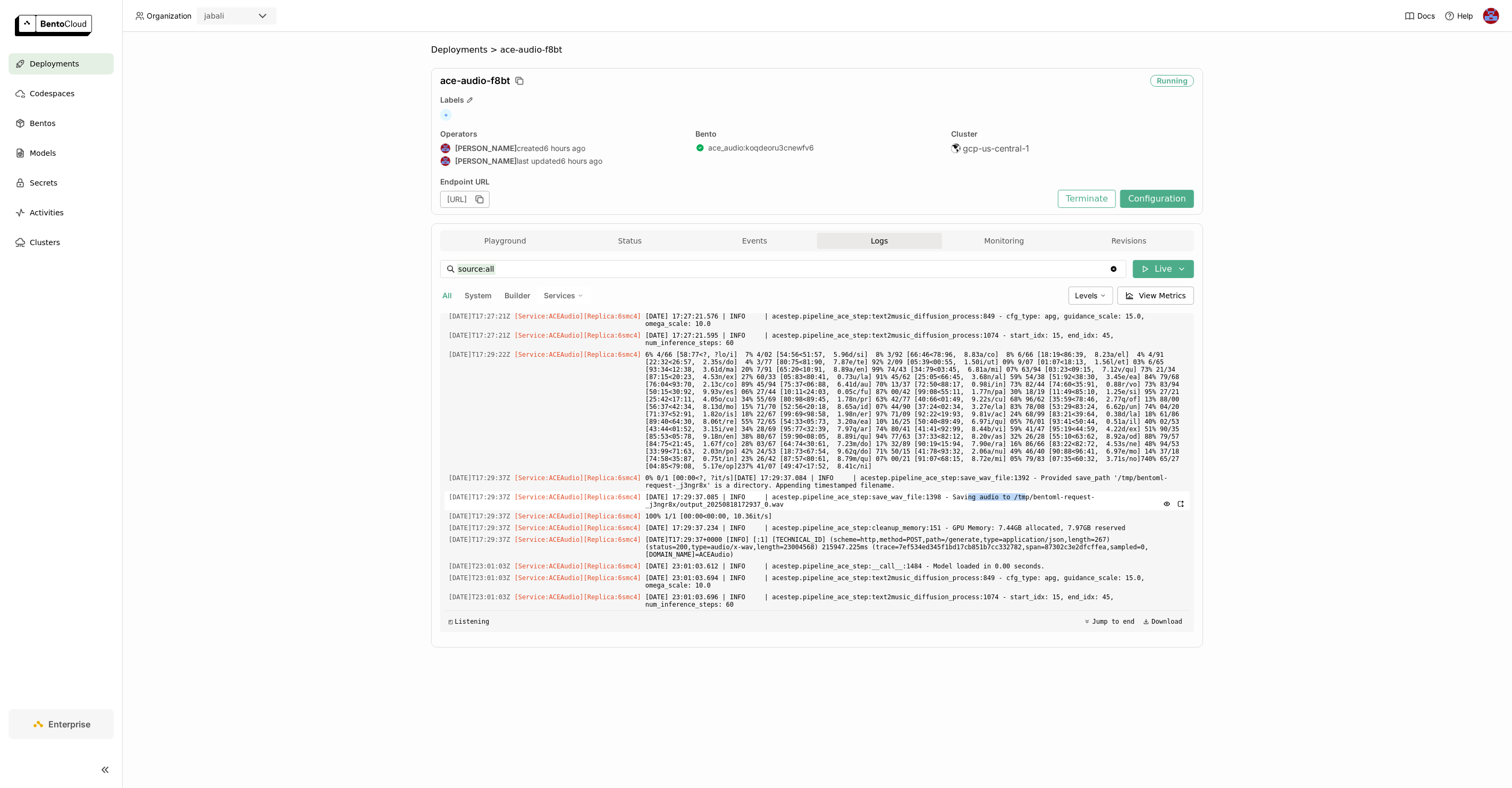
click at [1040, 491] on span "[DATE] 17:29:37.085 | INFO | acestep.pipeline_ace_step:save_wav_file:1398 - Sav…" at bounding box center [916, 501] width 540 height 19
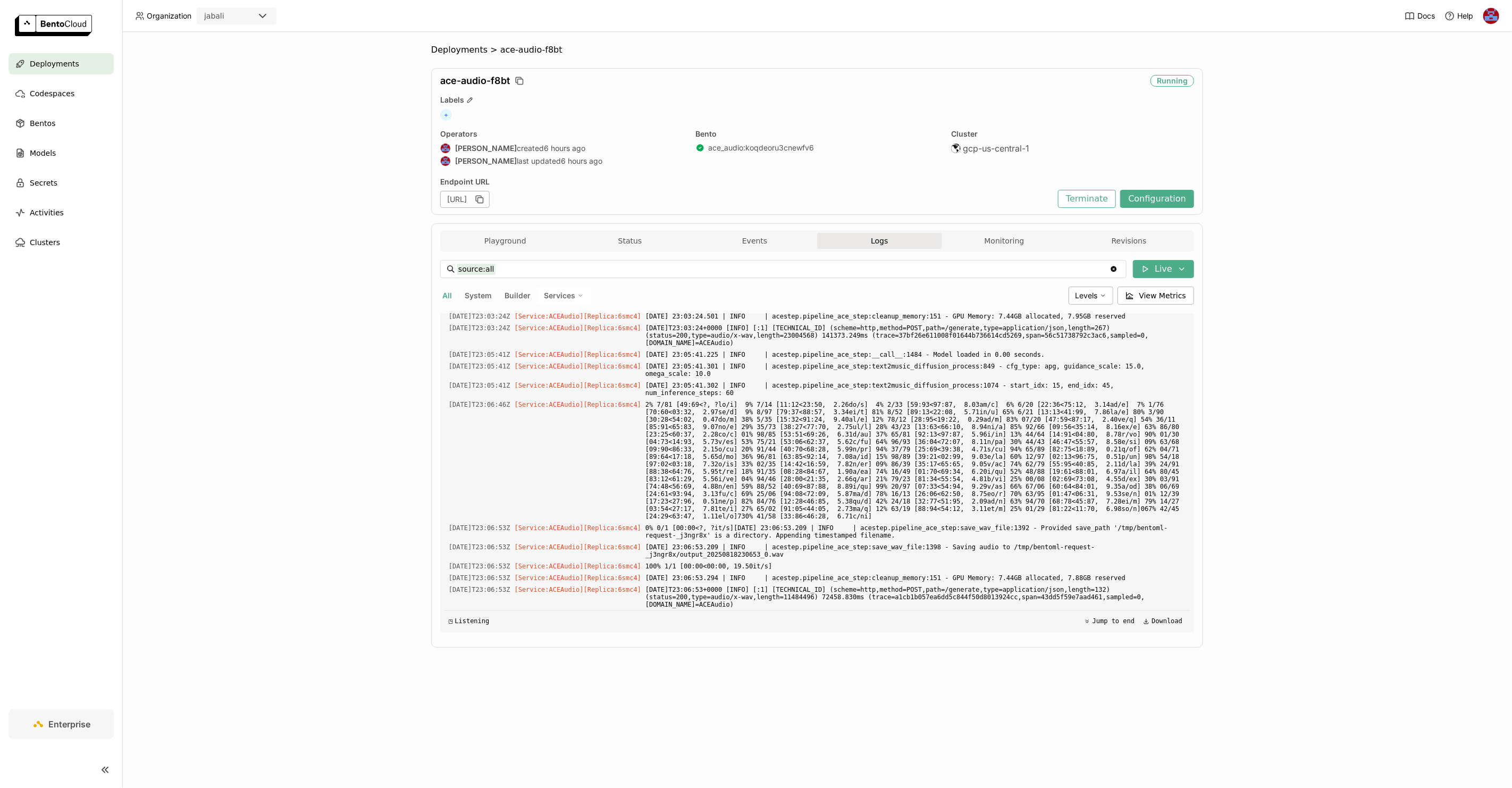
scroll to position [2932, 0]
